Goal: Transaction & Acquisition: Purchase product/service

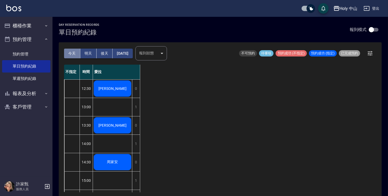
click at [68, 54] on button "今天" at bounding box center [72, 54] width 16 height 10
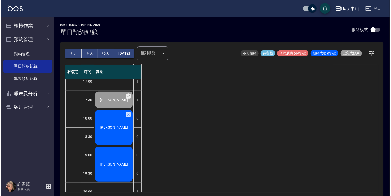
scroll to position [185, 0]
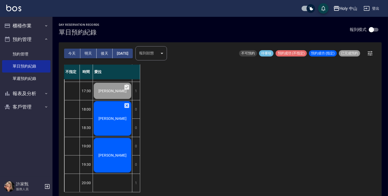
click at [113, 119] on div "[PERSON_NAME]" at bounding box center [112, 118] width 39 height 36
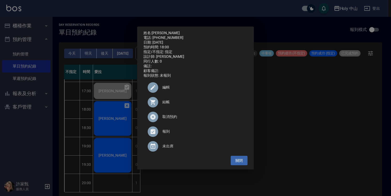
click at [167, 105] on span "結帳" at bounding box center [202, 102] width 81 height 6
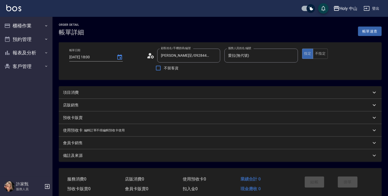
click at [108, 91] on div "項目消費" at bounding box center [217, 93] width 308 height 6
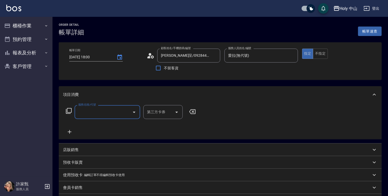
click at [96, 113] on input "服務名稱/代號" at bounding box center [103, 111] width 53 height 9
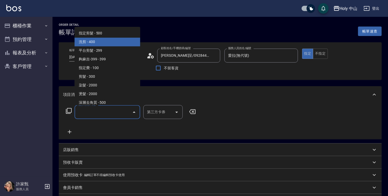
click at [98, 45] on span "洗剪 - 400" at bounding box center [108, 42] width 66 height 9
type input "洗剪(3)"
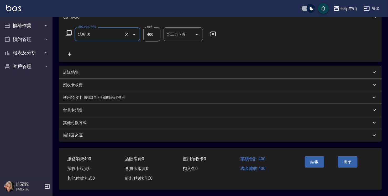
scroll to position [79, 0]
click at [172, 133] on div "備註及來源" at bounding box center [217, 136] width 308 height 6
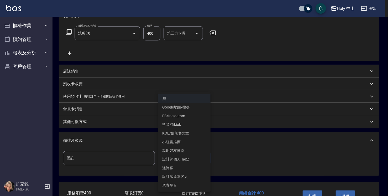
click at [168, 159] on body "Holy 中山 登出 櫃檯作業 打帳單 帳單列表 營業儀表板 現場電腦打卡 預約管理 預約管理 單日預約紀錄 單週預約紀錄 報表及分析 報表目錄 店家日報表 …" at bounding box center [194, 75] width 388 height 309
click at [181, 179] on li "設計師原本客人" at bounding box center [184, 176] width 53 height 9
type input "設計師原本客人"
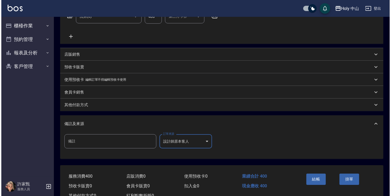
scroll to position [114, 0]
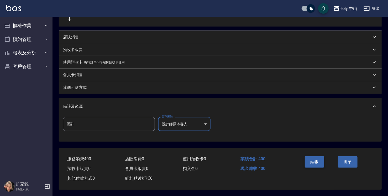
click at [315, 160] on button "結帳" at bounding box center [315, 161] width 20 height 11
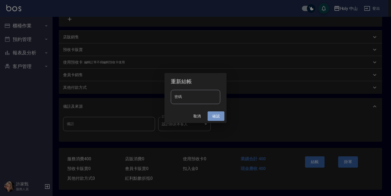
click at [216, 117] on button "確認" at bounding box center [215, 116] width 17 height 10
